Goal: Task Accomplishment & Management: Manage account settings

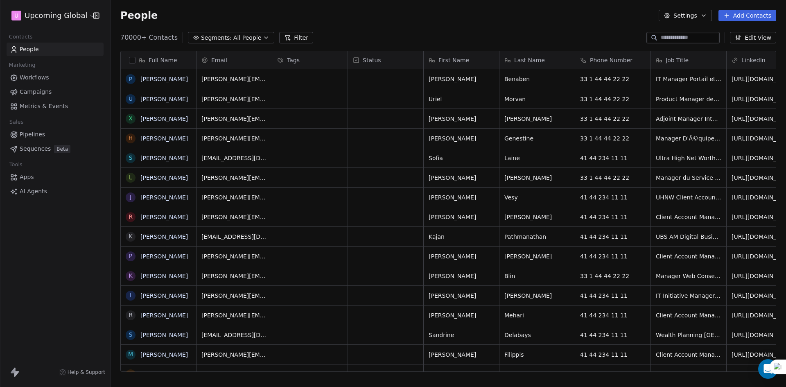
scroll to position [334, 670]
click at [213, 41] on span "Segments:" at bounding box center [216, 38] width 31 height 9
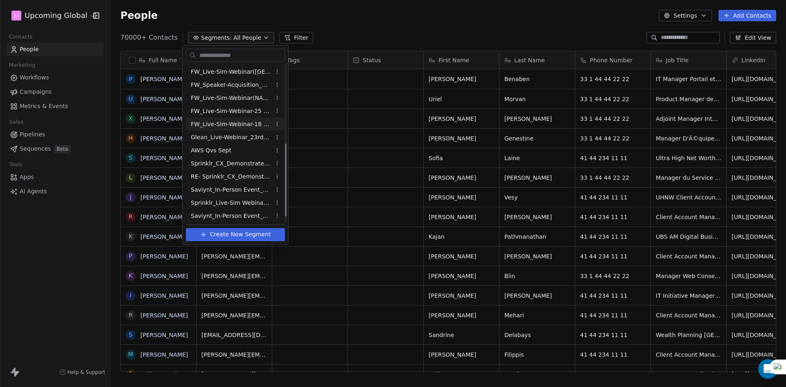
scroll to position [185, 0]
click at [235, 211] on span "Sprinklr_CX_Demonstrate_Reg_Drive_[DATE]" at bounding box center [231, 215] width 80 height 9
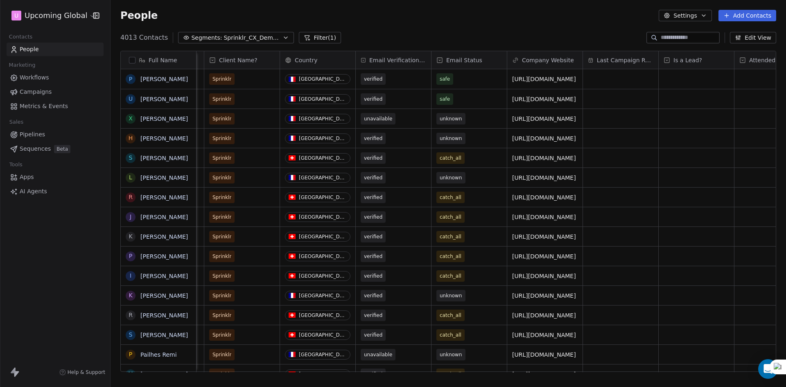
scroll to position [0, 986]
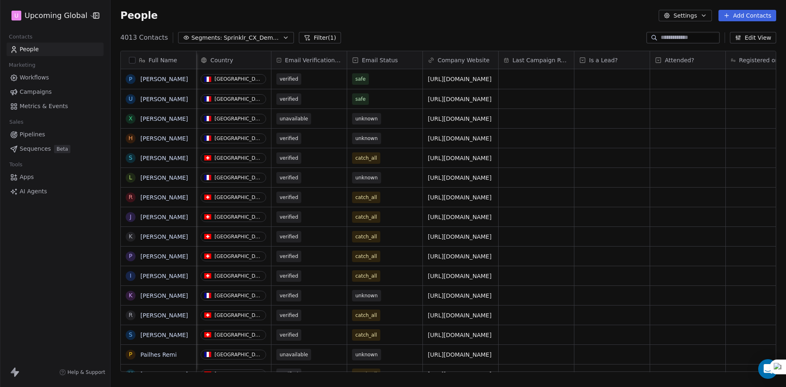
click at [314, 56] on span "Email Verification Status" at bounding box center [313, 60] width 57 height 8
click at [425, 25] on html "U Upcoming Global Contacts People Marketing Workflows Campaigns Metrics & Event…" at bounding box center [393, 193] width 786 height 387
click at [246, 40] on span "Sprinklr_CX_Demonstrate_Reg_Drive_[DATE]" at bounding box center [252, 38] width 57 height 9
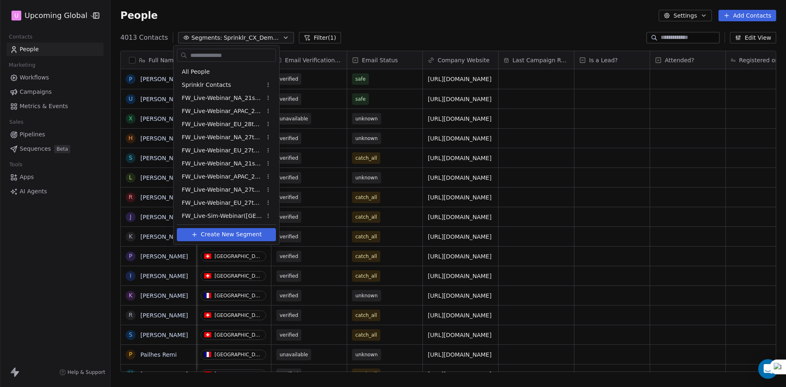
scroll to position [185, 0]
click at [269, 202] on html "U Upcoming Global Contacts People Marketing Workflows Campaigns Metrics & Event…" at bounding box center [393, 193] width 786 height 387
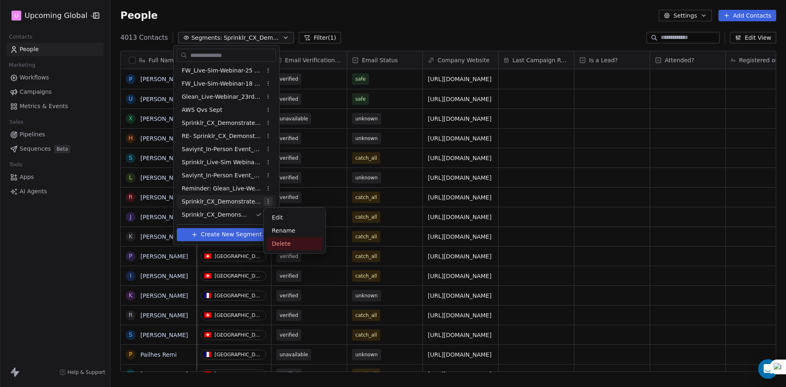
click at [283, 245] on div "Delete" at bounding box center [294, 243] width 55 height 13
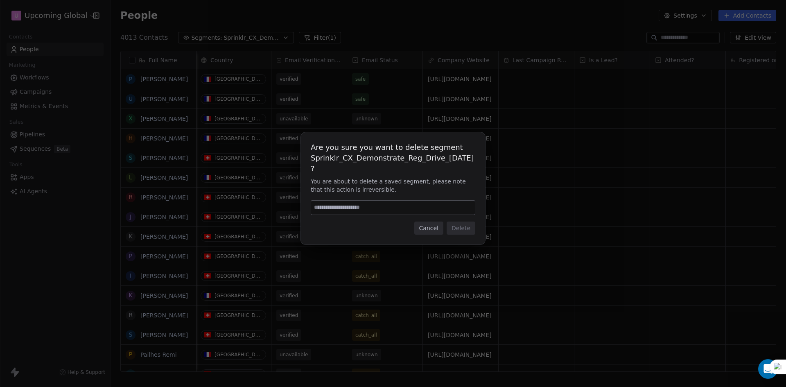
click at [335, 206] on input at bounding box center [393, 208] width 164 height 14
type input "******"
click at [451, 227] on button "Delete" at bounding box center [461, 228] width 29 height 13
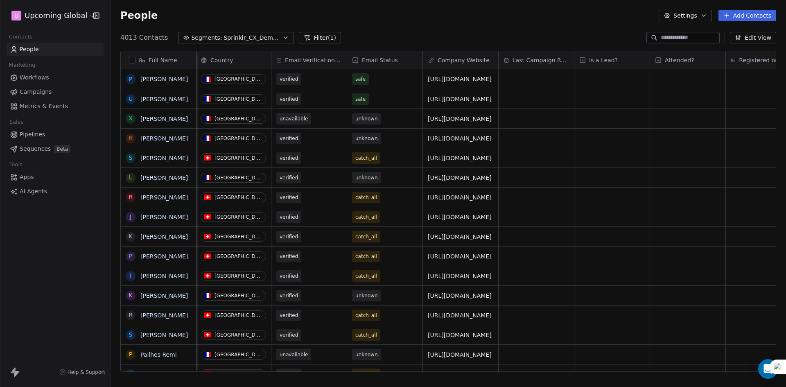
click at [311, 61] on span "Email Verification Status" at bounding box center [313, 60] width 57 height 8
drag, startPoint x: 311, startPoint y: 61, endPoint x: 381, endPoint y: 41, distance: 73.1
click at [401, 38] on div "4013 Contacts Segments: Sprinklr_CX_Demonstrate_Reg_Drive_[DATE] Filter (1) Edi…" at bounding box center [449, 37] width 676 height 13
click at [319, 60] on span "Email Verification Status" at bounding box center [313, 60] width 57 height 8
click at [373, 36] on html "U Upcoming Global Contacts People Marketing Workflows Campaigns Metrics & Event…" at bounding box center [393, 193] width 786 height 387
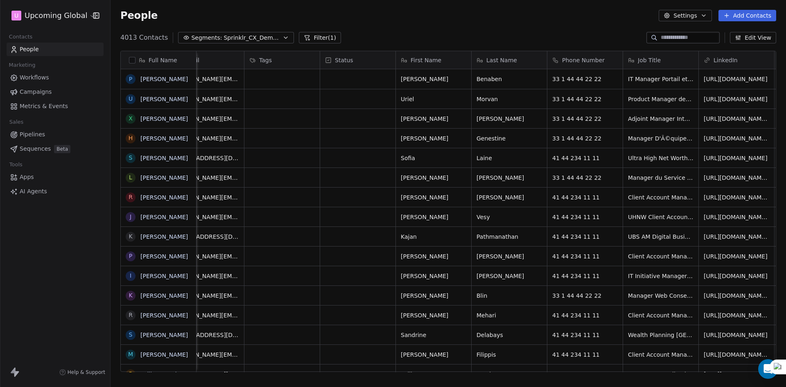
scroll to position [0, 0]
